Goal: Book appointment/travel/reservation

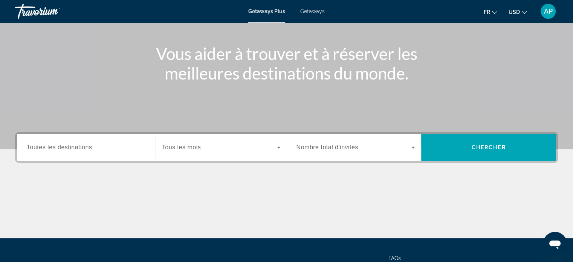
scroll to position [78, 0]
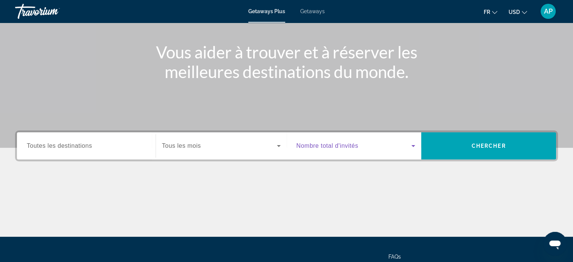
click at [413, 146] on icon "Search widget" at bounding box center [413, 146] width 4 height 2
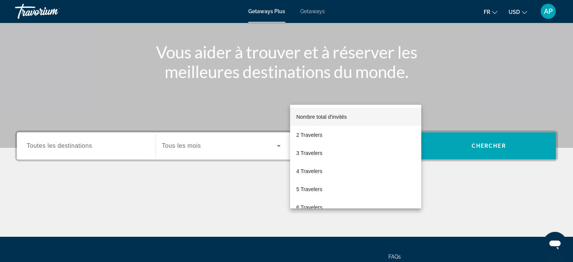
scroll to position [145, 0]
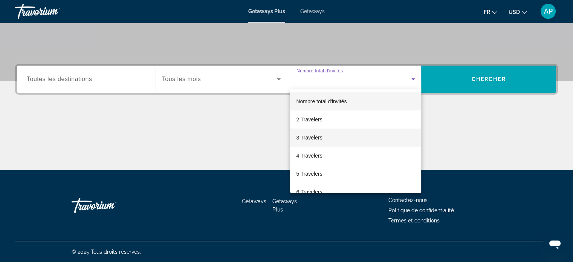
click at [310, 140] on span "3 Travelers" at bounding box center [309, 137] width 26 height 9
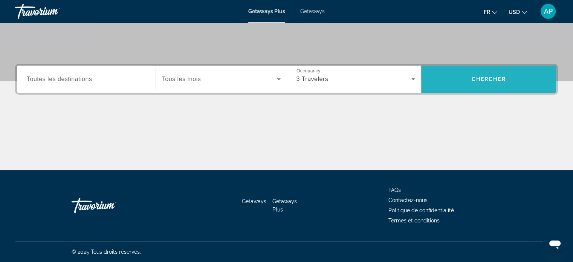
click at [502, 82] on span "Search widget" at bounding box center [488, 79] width 135 height 18
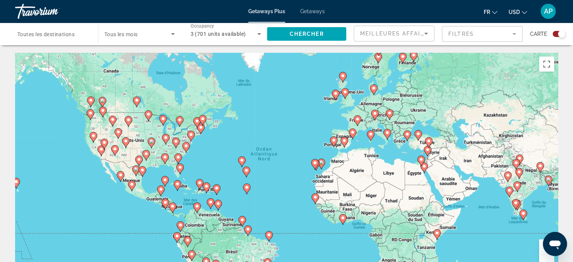
click at [428, 34] on icon "Sort by" at bounding box center [425, 33] width 9 height 9
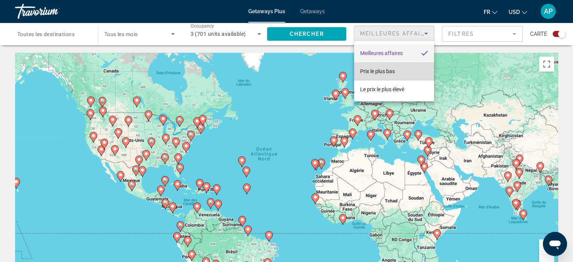
click at [390, 72] on span "Prix ​​le plus bas" at bounding box center [377, 71] width 35 height 6
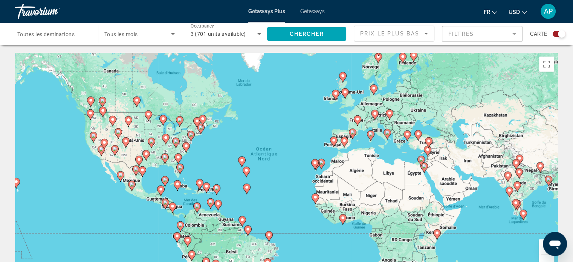
click at [514, 35] on mat-form-field "Filtres" at bounding box center [482, 34] width 81 height 16
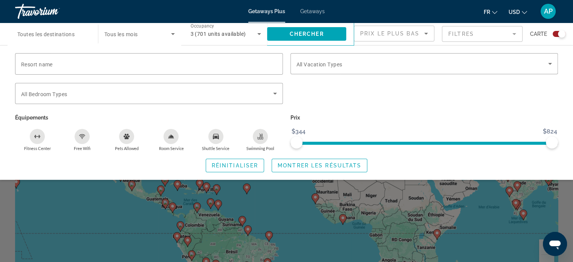
click at [514, 35] on mat-form-field "Filtres" at bounding box center [482, 34] width 81 height 16
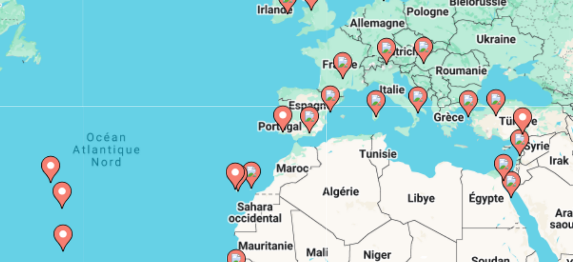
click at [371, 135] on image "Main content" at bounding box center [370, 134] width 5 height 5
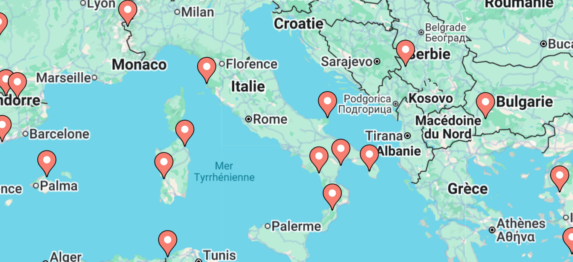
click at [287, 158] on image "Main content" at bounding box center [286, 158] width 5 height 5
type input "**********"
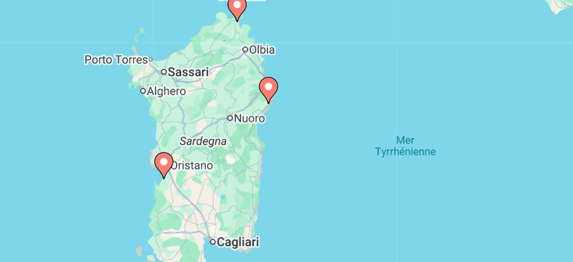
click at [288, 158] on image "Main content" at bounding box center [286, 158] width 5 height 5
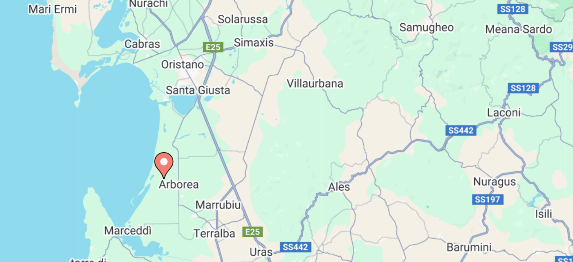
click at [288, 158] on image "Main content" at bounding box center [286, 158] width 5 height 5
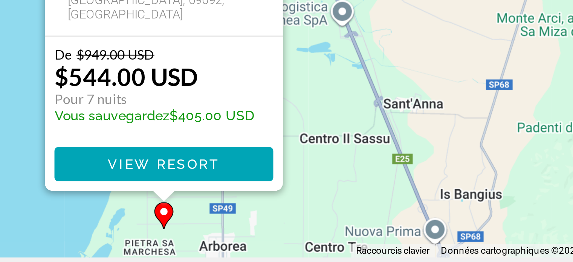
scroll to position [21, 0]
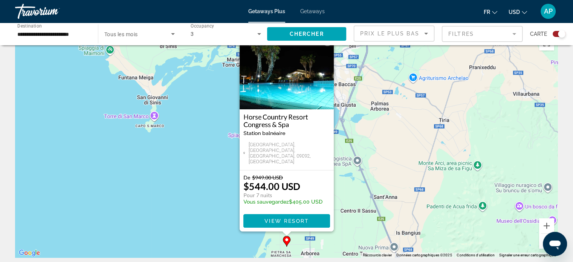
click at [330, 46] on button "Fermer" at bounding box center [327, 40] width 11 height 11
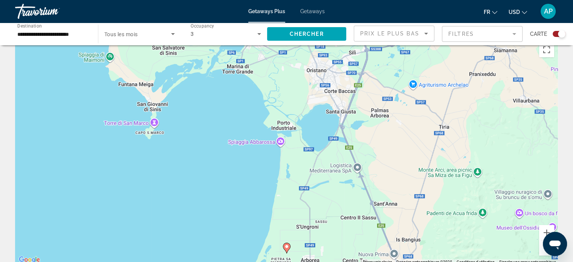
scroll to position [2, 0]
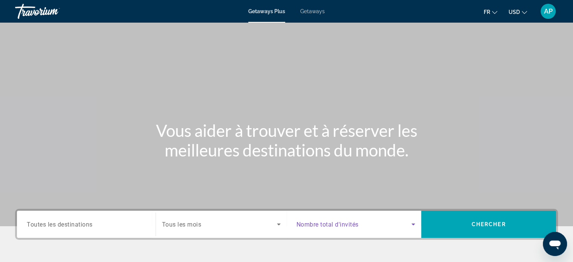
click at [417, 221] on icon "Search widget" at bounding box center [413, 224] width 9 height 9
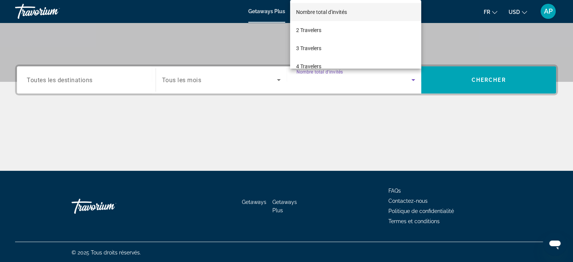
scroll to position [145, 0]
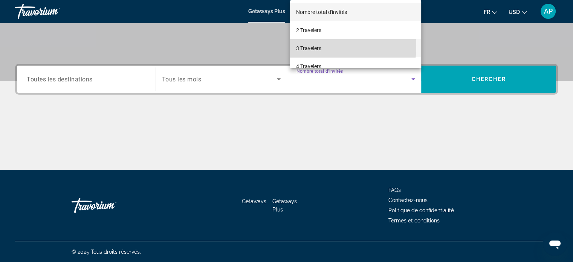
click at [311, 46] on span "3 Travelers" at bounding box center [308, 48] width 25 height 9
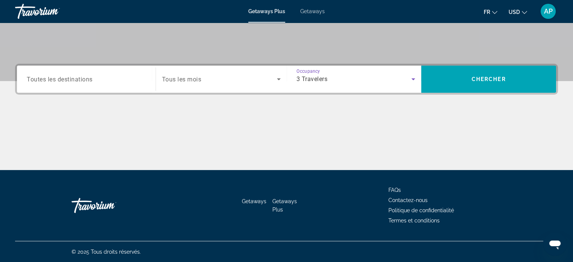
click at [468, 64] on div "Destination Toutes les destinations Start Month Tous les mois Occupancy Nombre …" at bounding box center [286, 79] width 543 height 31
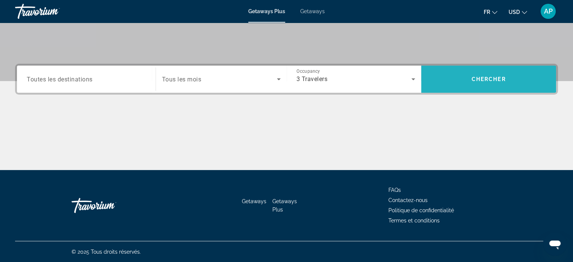
click at [467, 81] on span "Search widget" at bounding box center [488, 79] width 135 height 18
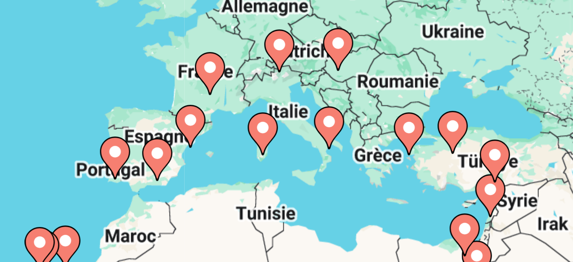
click at [387, 133] on image "Main content" at bounding box center [387, 132] width 5 height 5
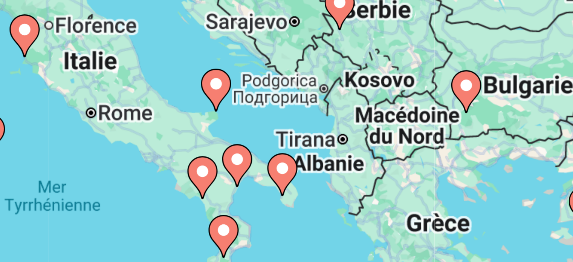
drag, startPoint x: 321, startPoint y: 148, endPoint x: 400, endPoint y: 149, distance: 79.5
click at [400, 149] on div "Pour activer le glissement avec le clavier, appuyez sur Alt+Entrée. Une fois ce…" at bounding box center [286, 166] width 543 height 226
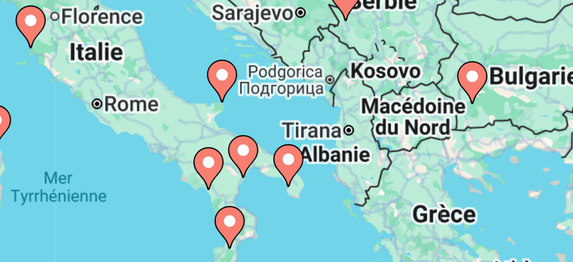
drag, startPoint x: 449, startPoint y: 115, endPoint x: 449, endPoint y: 174, distance: 59.1
click at [449, 176] on div "Pour activer le glissement avec le clavier, appuyez sur Alt+Entrée. Une fois ce…" at bounding box center [286, 166] width 543 height 226
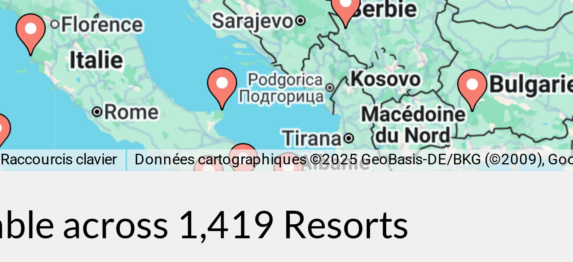
scroll to position [92, 0]
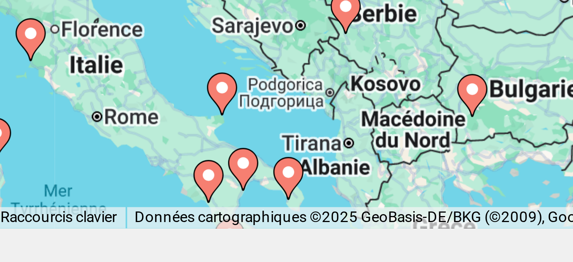
drag, startPoint x: 449, startPoint y: 173, endPoint x: 449, endPoint y: 148, distance: 24.5
click at [449, 144] on div "Pour activer le glissement avec le clavier, appuyez sur Alt+Entrée. Une fois ce…" at bounding box center [286, 74] width 543 height 226
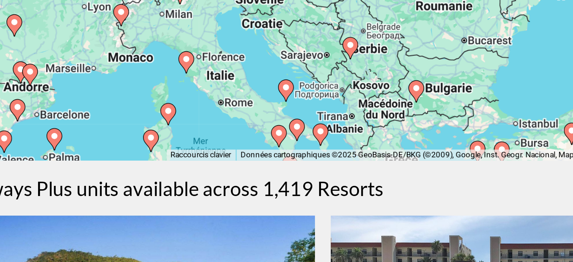
click at [379, 173] on image "Main content" at bounding box center [377, 173] width 5 height 5
type input "**********"
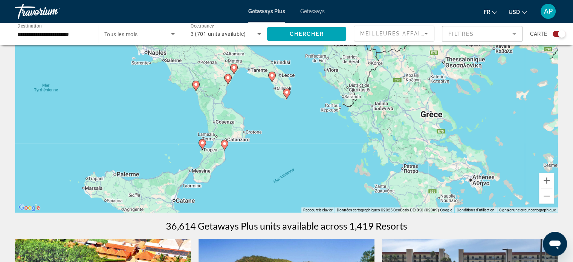
scroll to position [68, 0]
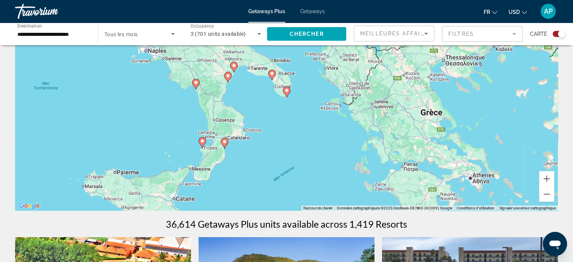
click at [130, 189] on div "Pour naviguer, appuyez sur les touches fléchées. Pour activer le glissement ave…" at bounding box center [286, 98] width 543 height 226
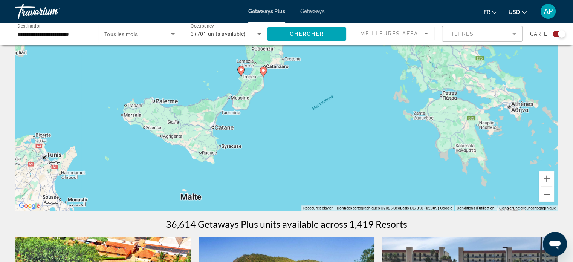
drag, startPoint x: 148, startPoint y: 185, endPoint x: 189, endPoint y: 110, distance: 86.2
click at [189, 110] on div "Pour naviguer, appuyez sur les touches fléchées. Pour activer le glissement ave…" at bounding box center [286, 98] width 543 height 226
click at [166, 131] on div "Pour naviguer, appuyez sur les touches fléchées. Pour activer le glissement ave…" at bounding box center [286, 98] width 543 height 226
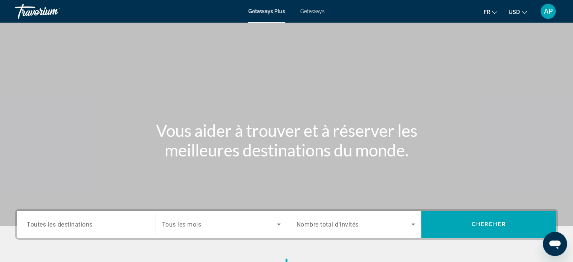
click at [409, 220] on icon "Search widget" at bounding box center [413, 224] width 9 height 9
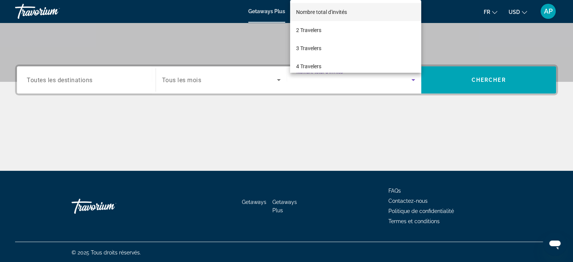
scroll to position [145, 0]
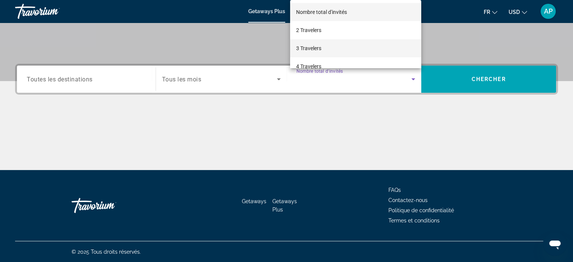
click at [320, 45] on span "3 Travelers" at bounding box center [308, 48] width 25 height 9
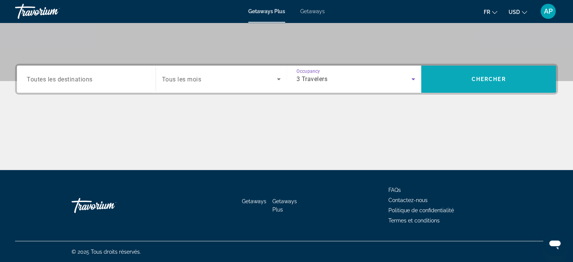
click at [479, 73] on span "Search widget" at bounding box center [488, 79] width 135 height 18
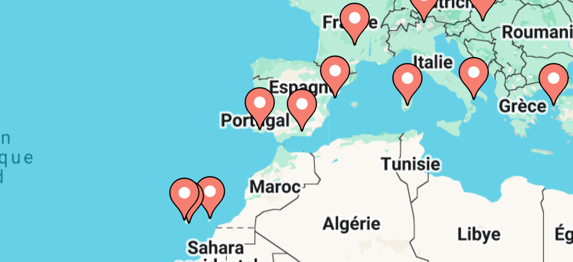
click at [386, 132] on image "Main content" at bounding box center [387, 132] width 5 height 5
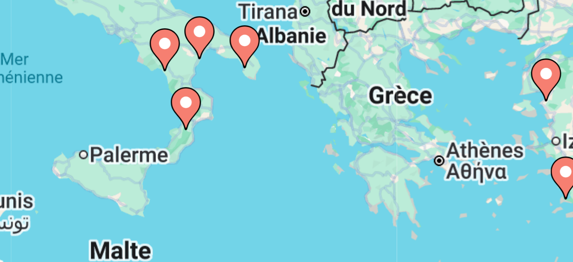
drag, startPoint x: 305, startPoint y: 165, endPoint x: 337, endPoint y: 145, distance: 37.0
click at [337, 145] on div "Pour activer le glissement avec le clavier, appuyez sur Alt+Entrée. Une fois ce…" at bounding box center [286, 166] width 543 height 226
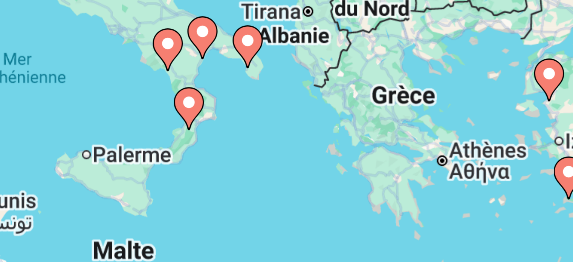
click at [316, 141] on image "Main content" at bounding box center [316, 140] width 5 height 5
type input "**********"
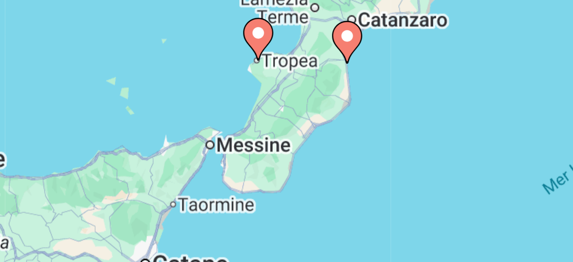
drag, startPoint x: 385, startPoint y: 130, endPoint x: 327, endPoint y: 171, distance: 70.3
click at [327, 171] on div "Pour naviguer, appuyez sur les touches fléchées. Pour activer le glissement ave…" at bounding box center [286, 166] width 543 height 226
click at [355, 122] on image "Main content" at bounding box center [355, 123] width 5 height 5
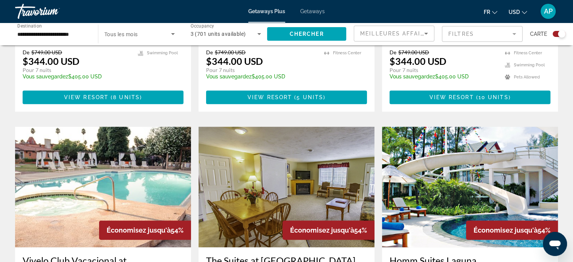
scroll to position [565, 0]
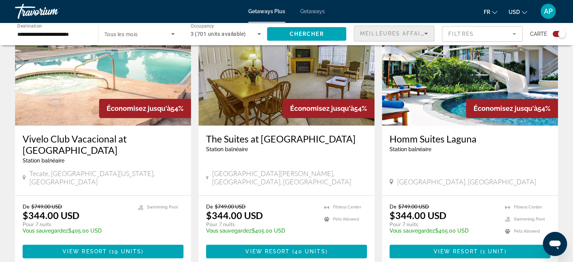
click at [429, 31] on icon "Sort by" at bounding box center [425, 33] width 9 height 9
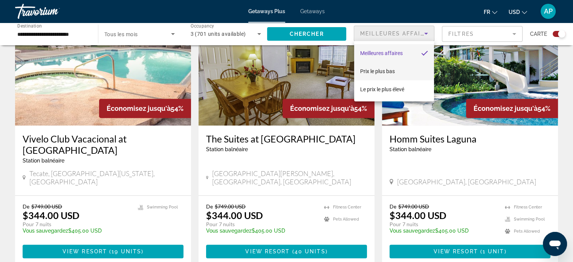
click at [389, 68] on span "Prix ​​le plus bas" at bounding box center [377, 71] width 35 height 6
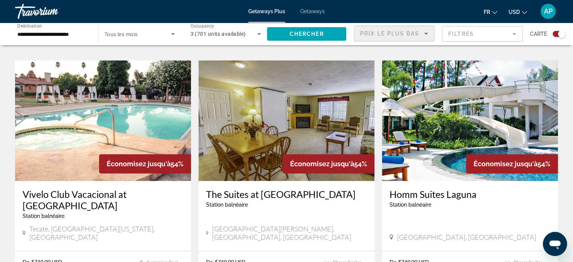
scroll to position [495, 0]
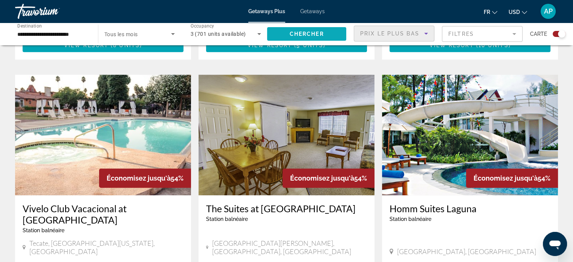
click at [331, 31] on span "Search widget" at bounding box center [306, 34] width 79 height 18
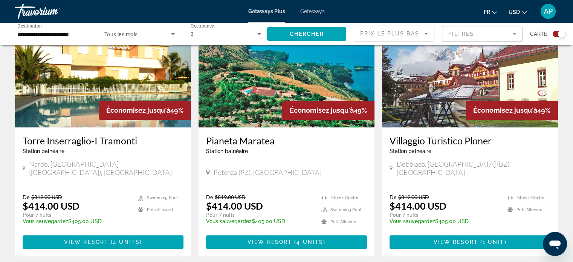
scroll to position [300, 0]
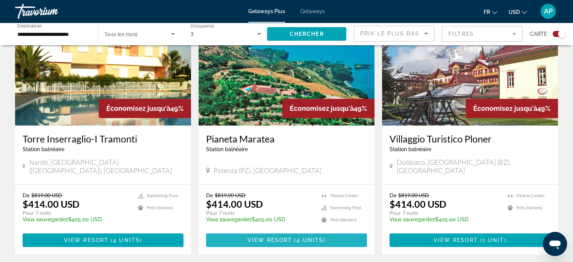
click at [291, 231] on span "Main content" at bounding box center [286, 240] width 161 height 18
